Goal: Check status

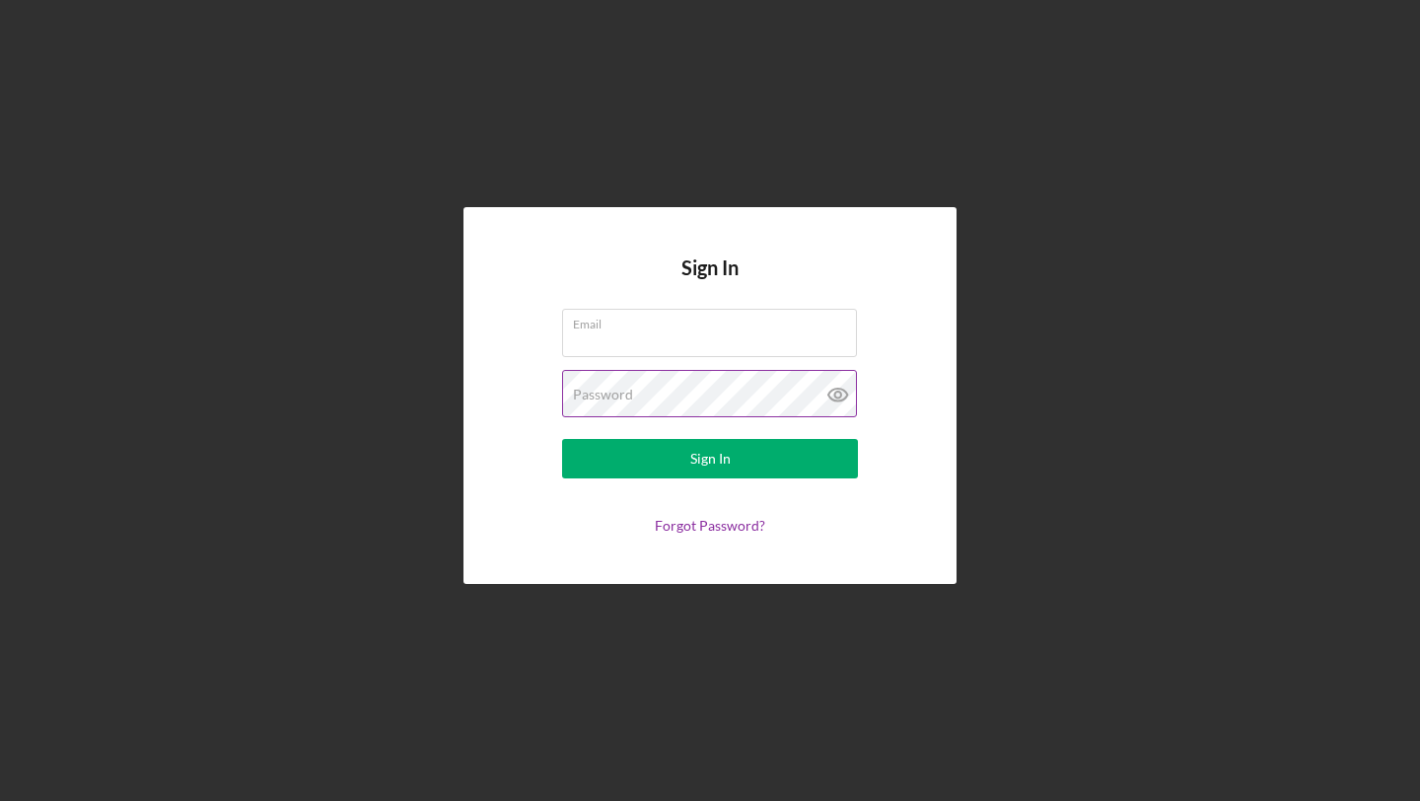
type input "[EMAIL_ADDRESS][DOMAIN_NAME]"
click at [839, 399] on icon at bounding box center [837, 394] width 19 height 13
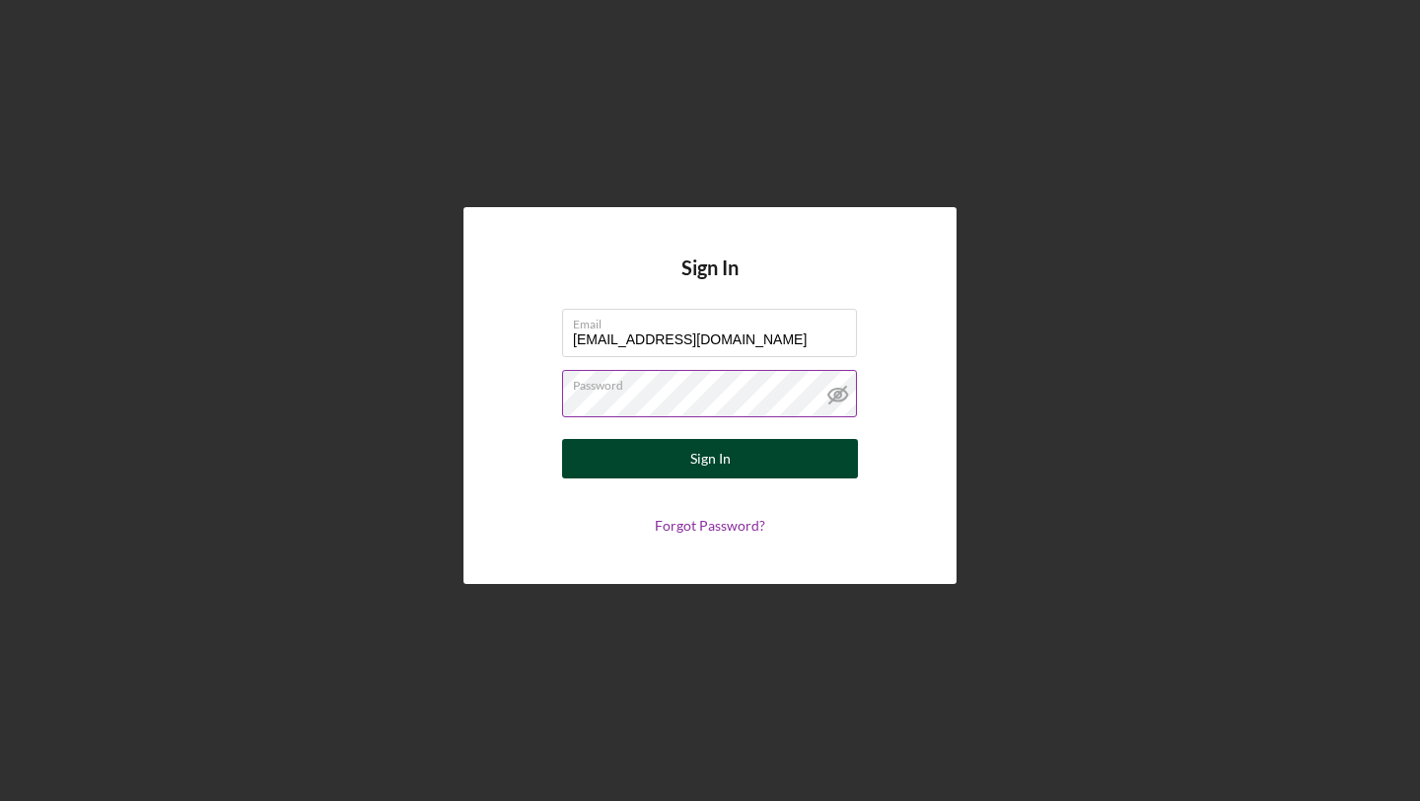
click at [694, 455] on div "Sign In" at bounding box center [710, 458] width 40 height 39
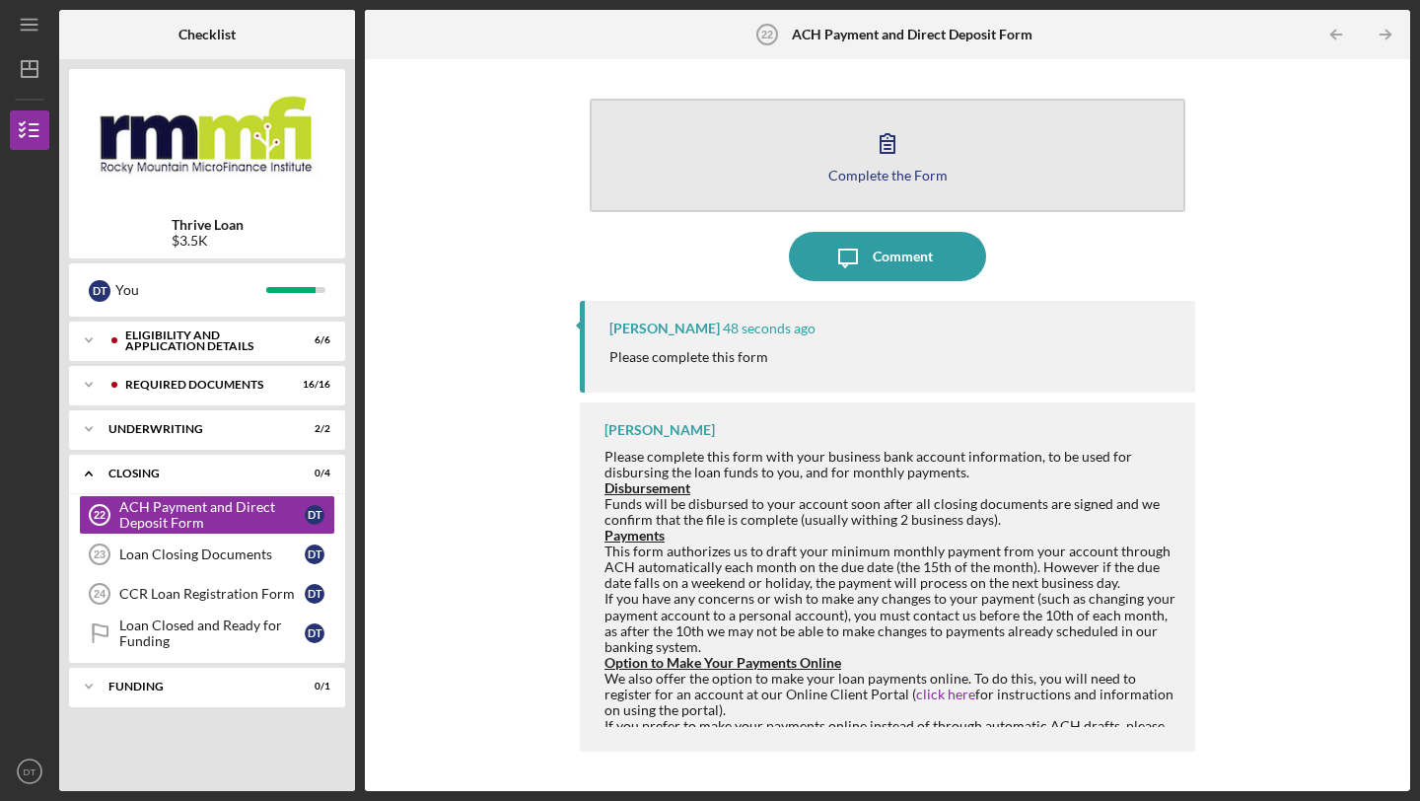
click at [884, 154] on icon "button" at bounding box center [887, 142] width 49 height 49
click at [853, 208] on button "Complete the Form Form" at bounding box center [888, 155] width 596 height 113
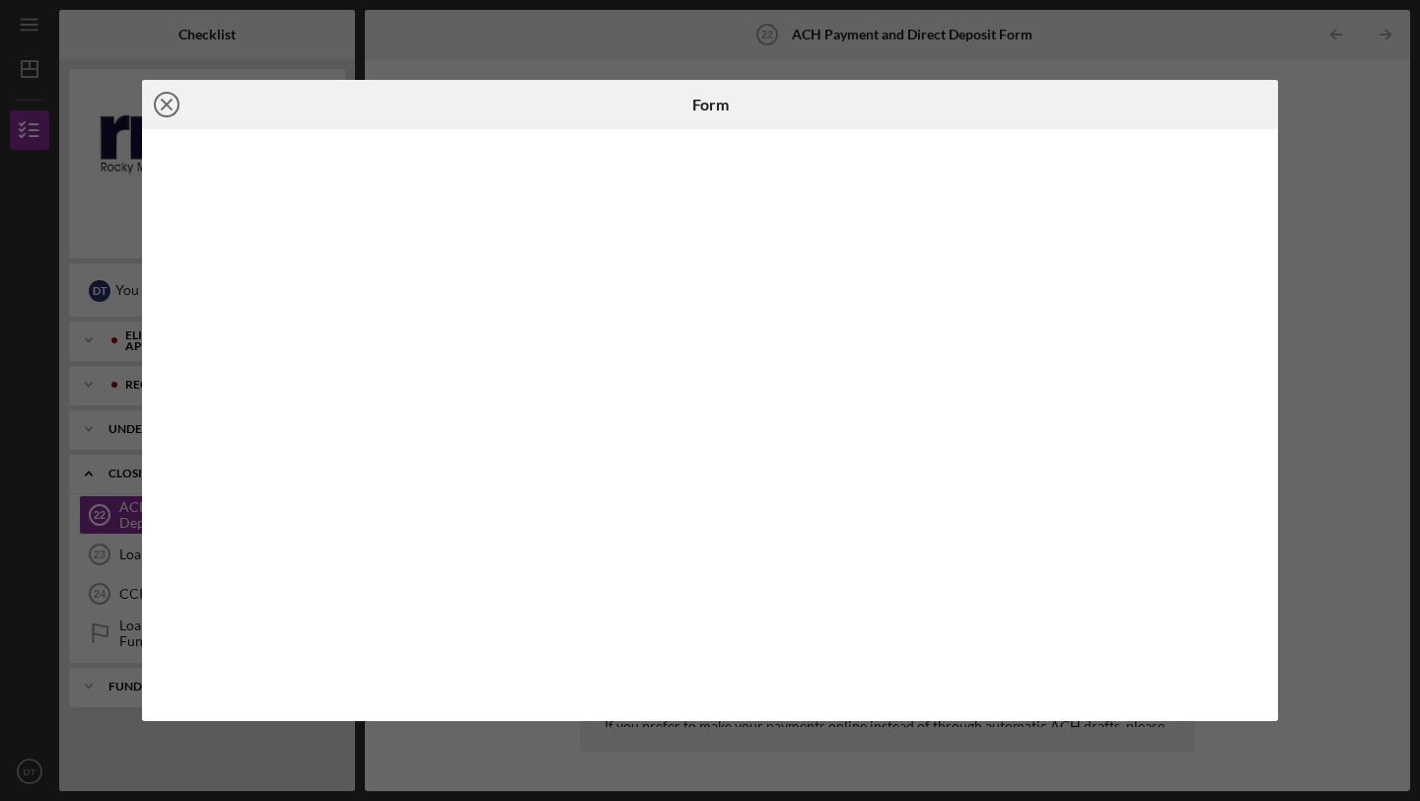
click at [177, 98] on icon "Icon/Close" at bounding box center [166, 104] width 49 height 49
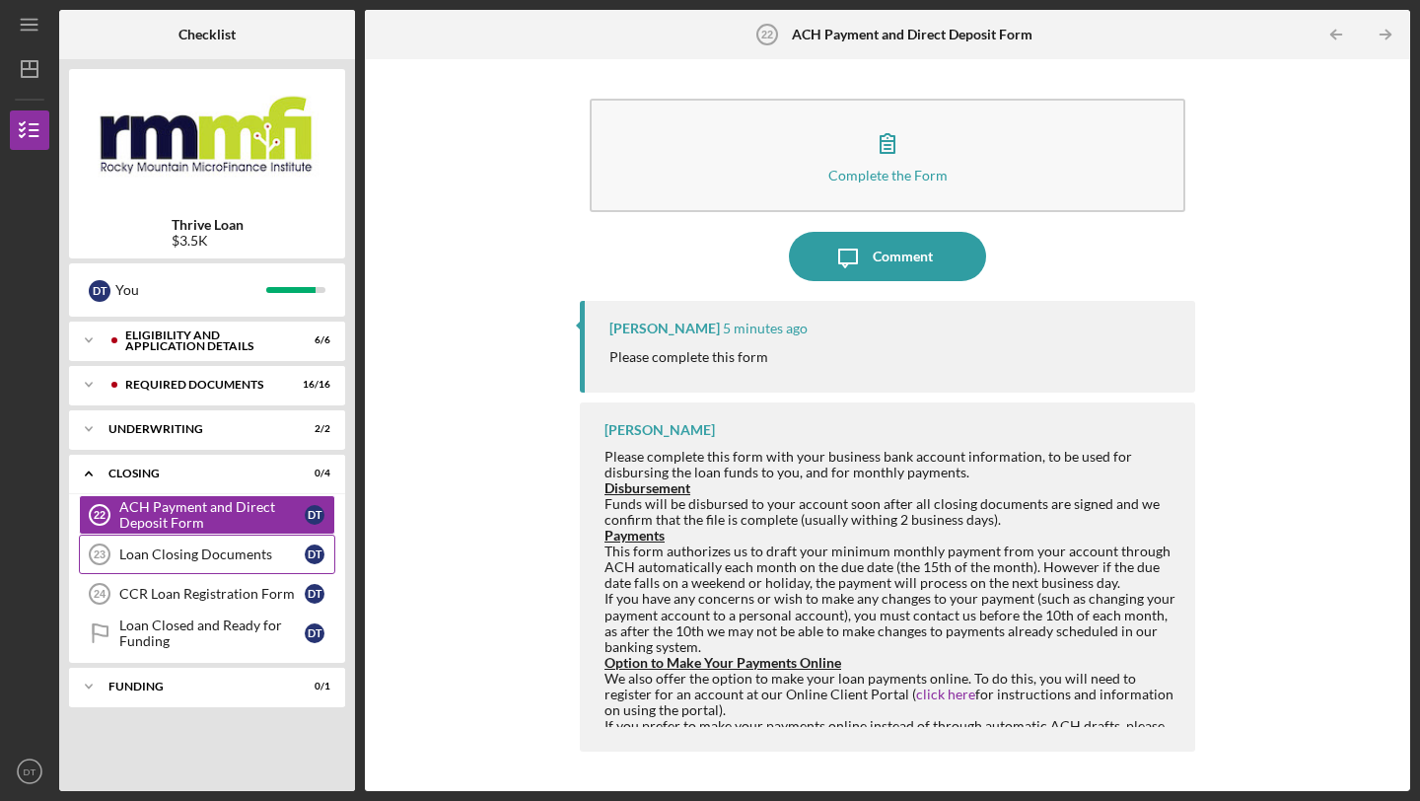
click at [224, 560] on div "Loan Closing Documents" at bounding box center [211, 554] width 185 height 16
